Goal: Task Accomplishment & Management: Manage account settings

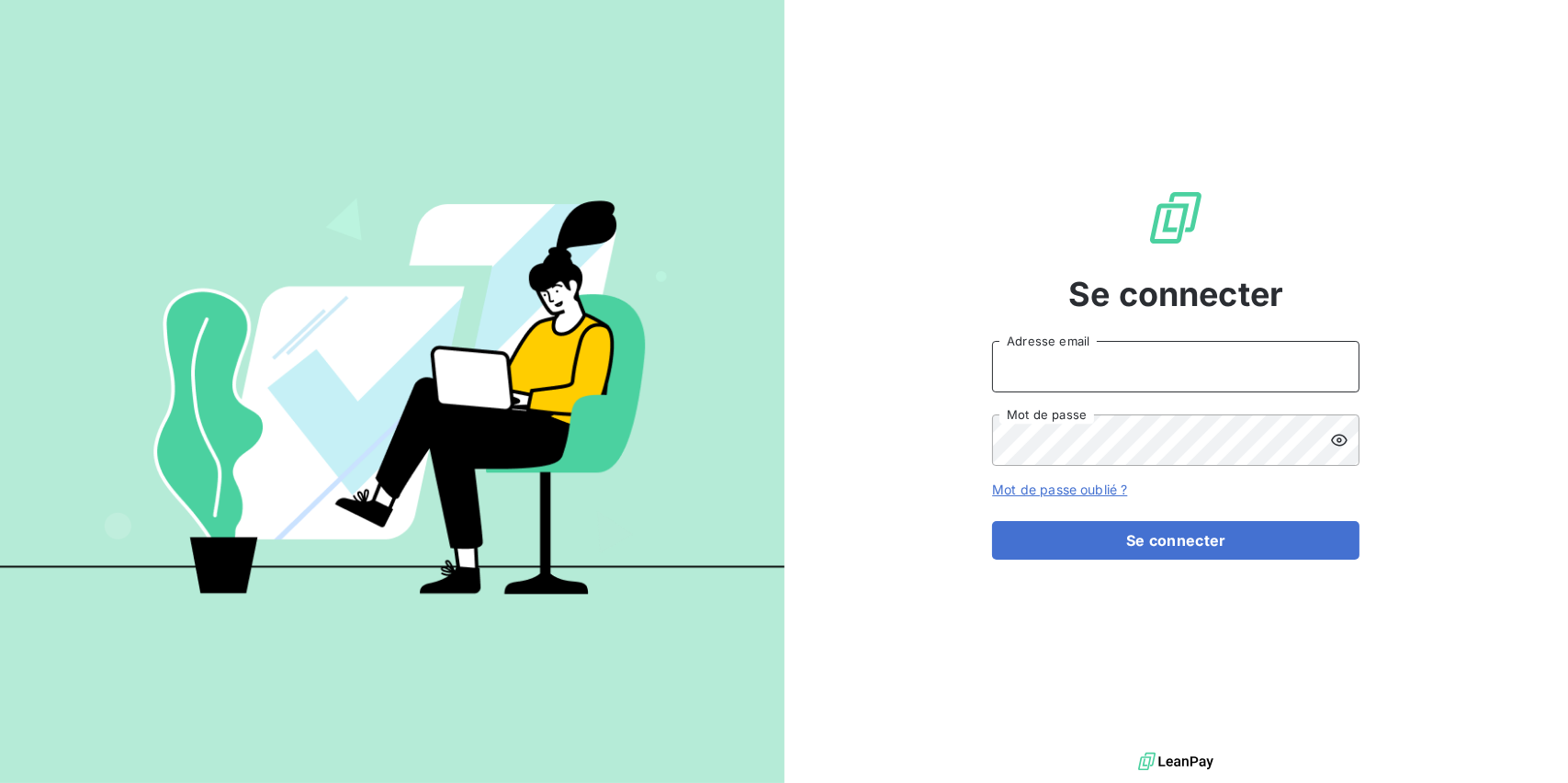
type input "[EMAIL_ADDRESS][DOMAIN_NAME]"
click at [1106, 511] on form "[EMAIL_ADDRESS][DOMAIN_NAME] Adresse email Mot de passe Mot de passe oublié ? S…" at bounding box center [1176, 449] width 367 height 219
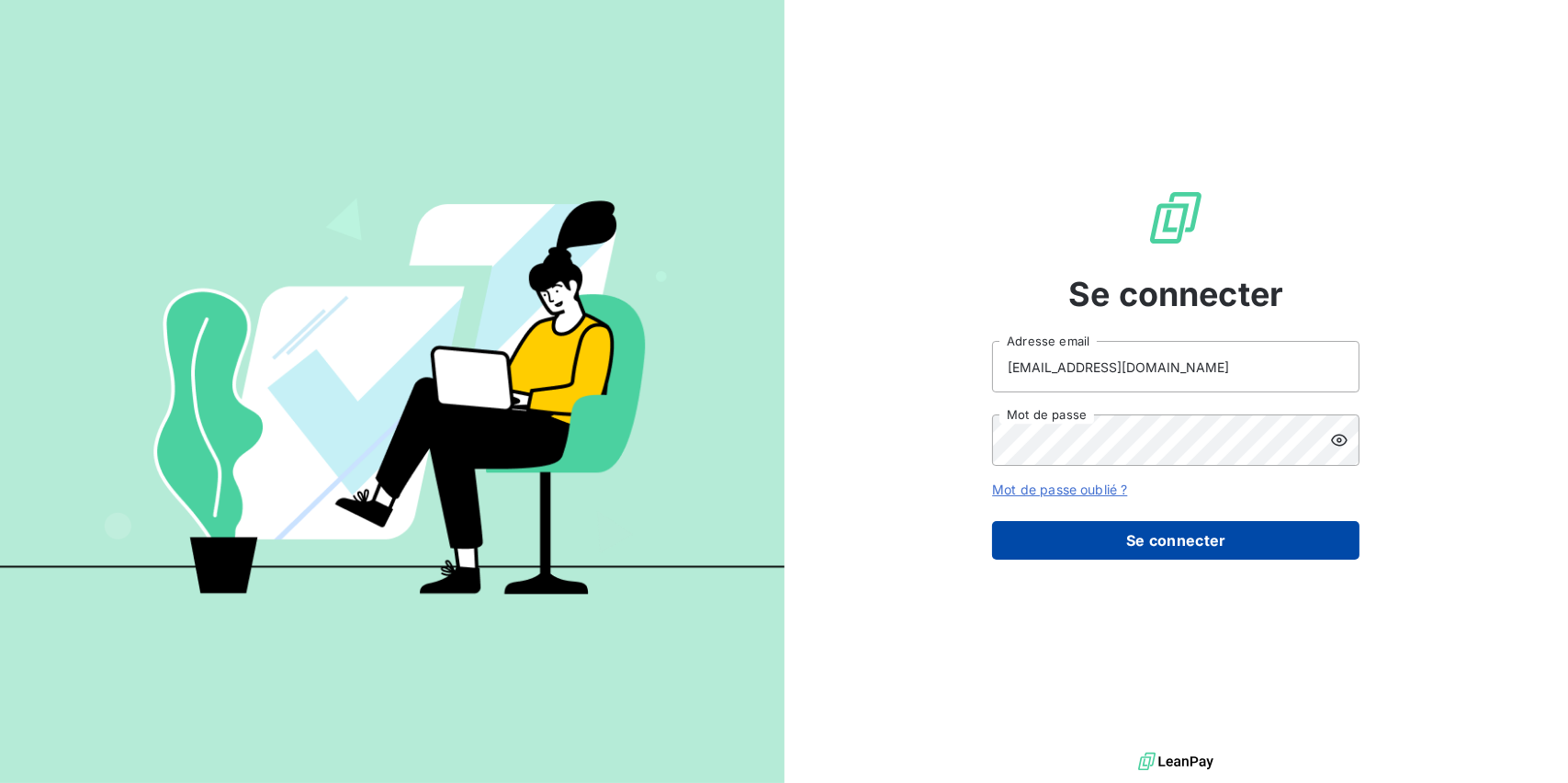
click at [1101, 529] on button "Se connecter" at bounding box center [1176, 540] width 367 height 39
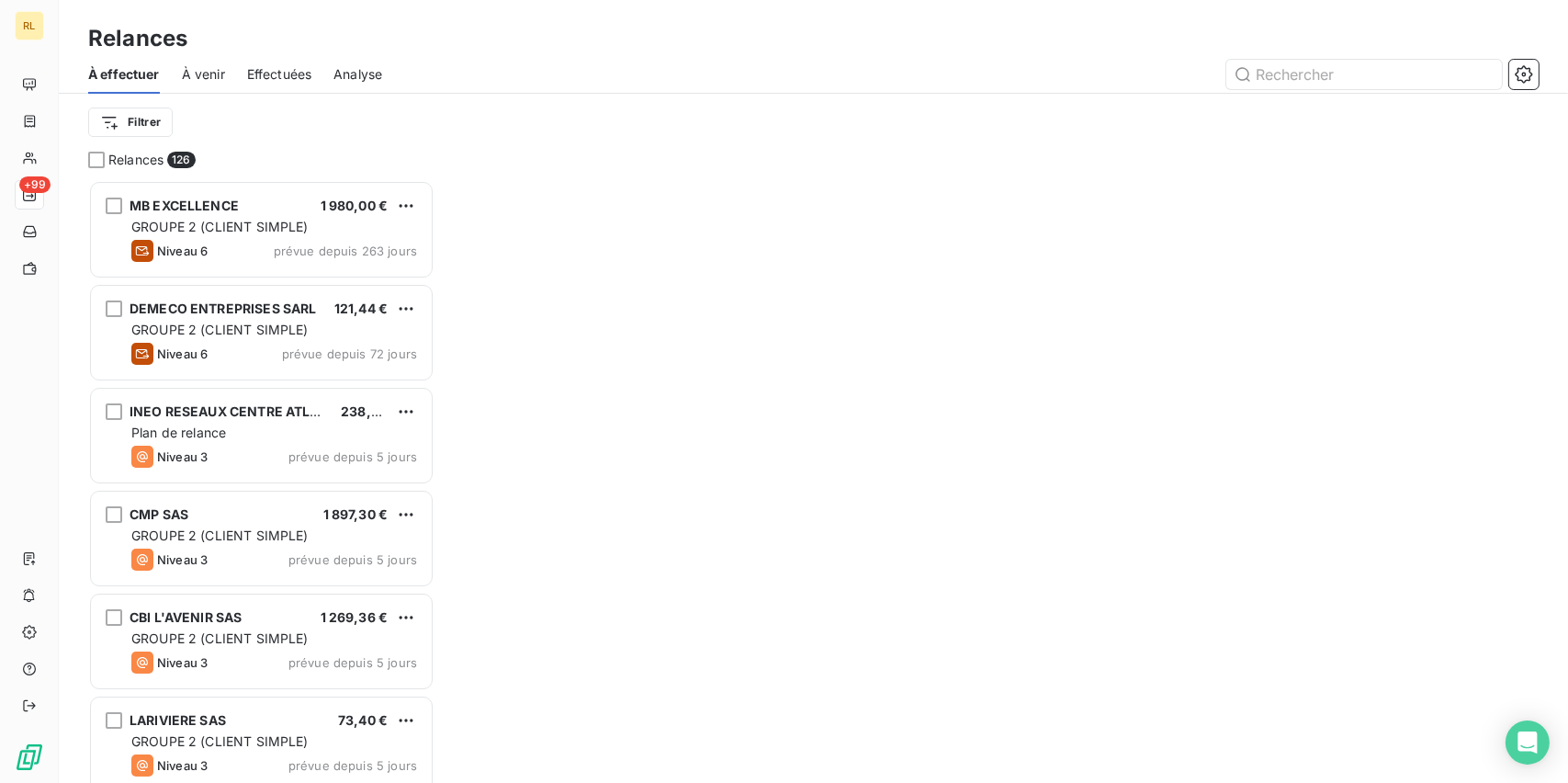
scroll to position [588, 332]
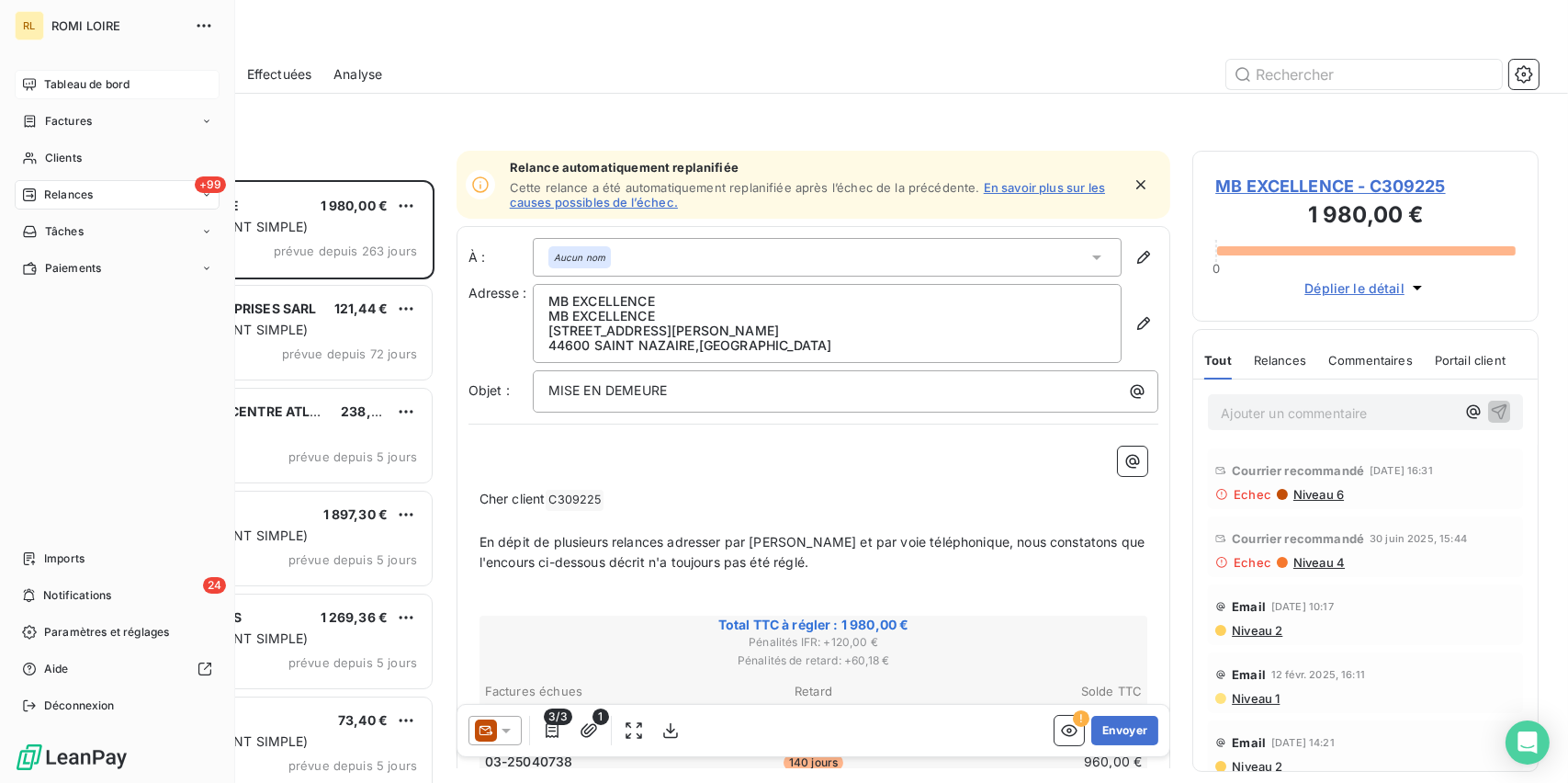
click at [84, 94] on div "Tableau de bord" at bounding box center [117, 84] width 204 height 29
